Goal: Download file/media

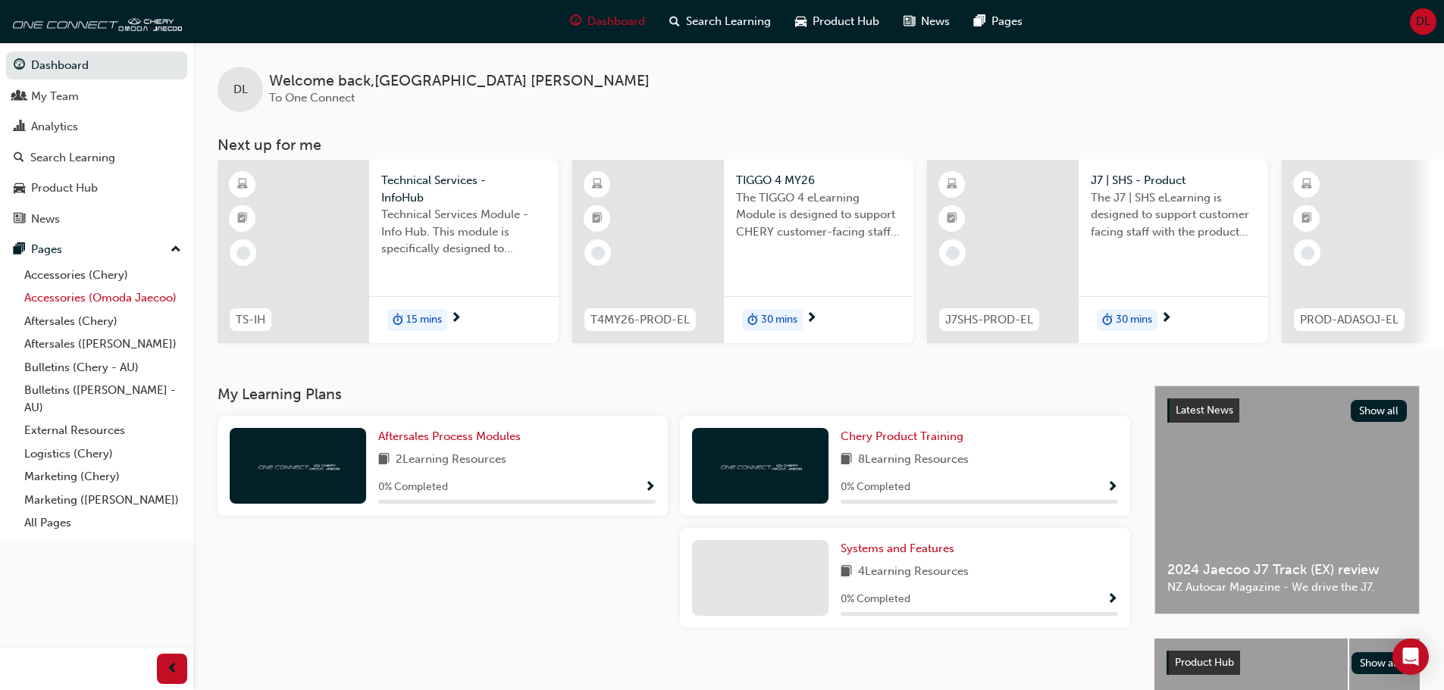
click at [58, 293] on link "Accessories (Omoda Jaecoo)" at bounding box center [102, 297] width 169 height 23
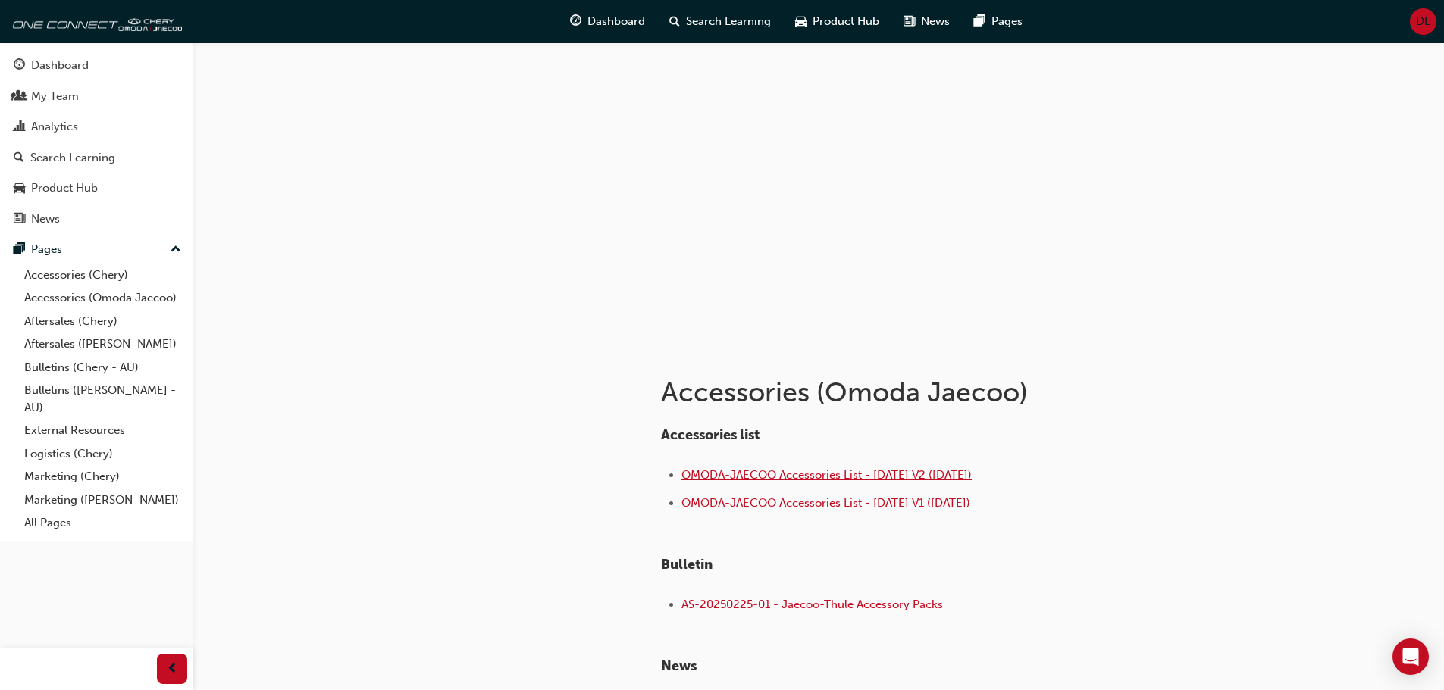
click at [774, 476] on span "OMODA-JAECOO Accessories List - [DATE] V2 ([DATE])" at bounding box center [826, 475] width 290 height 14
